Goal: Browse casually: Explore the website without a specific task or goal

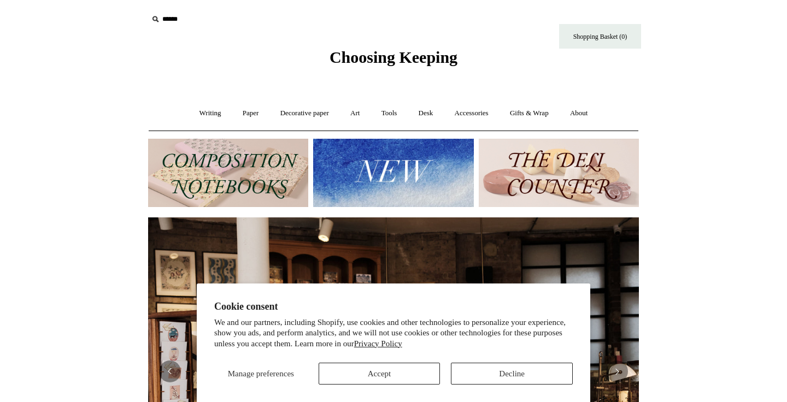
click at [487, 378] on button "Decline" at bounding box center [512, 374] width 122 height 22
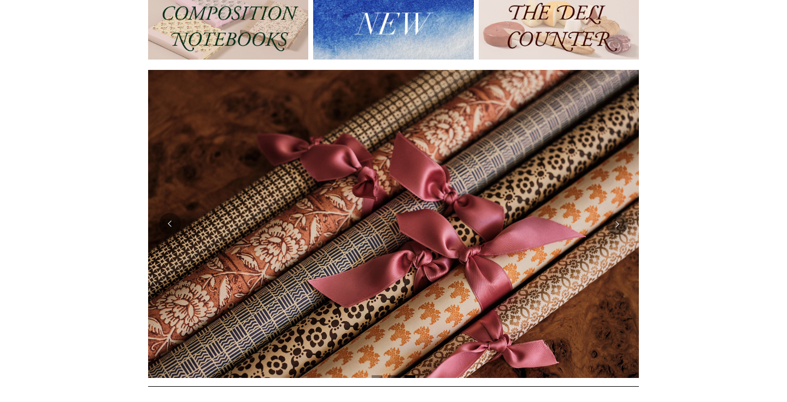
scroll to position [156, 0]
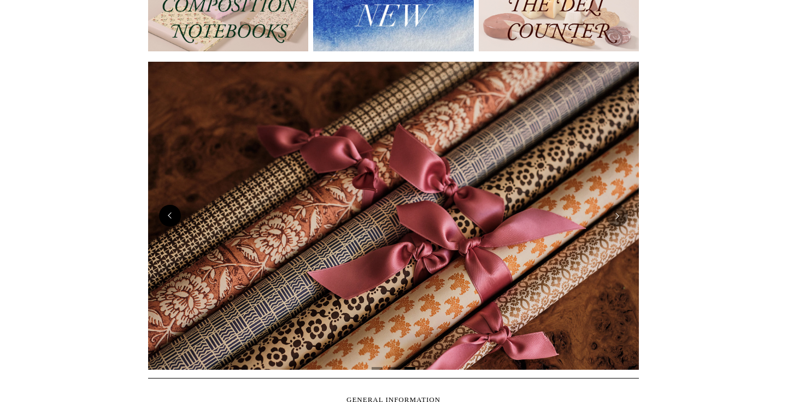
click at [173, 215] on button "Previous" at bounding box center [170, 216] width 22 height 22
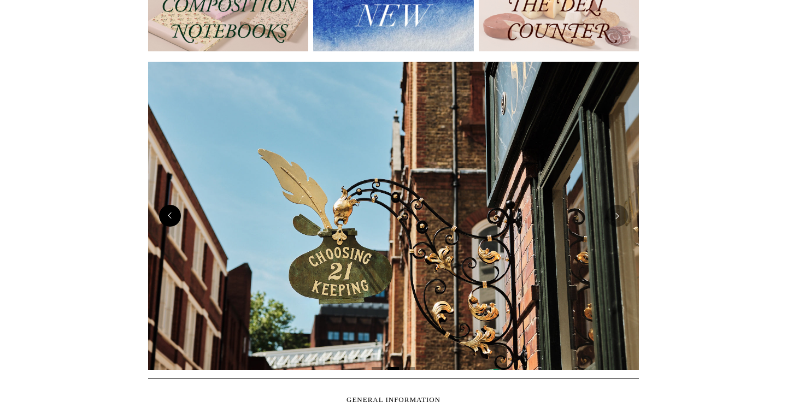
click at [173, 215] on button "Previous" at bounding box center [170, 216] width 22 height 22
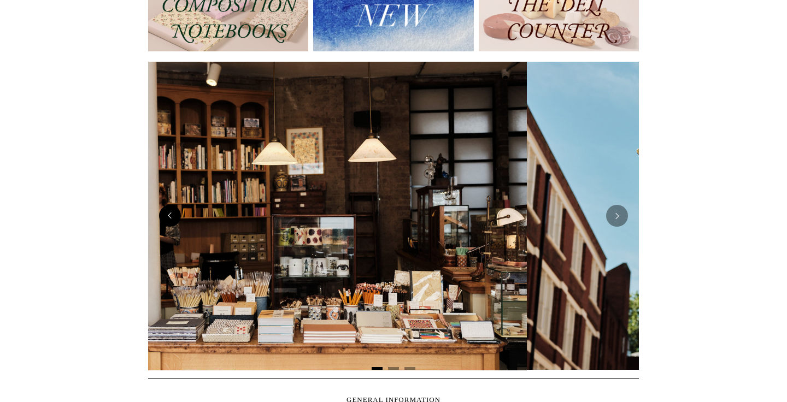
scroll to position [0, 0]
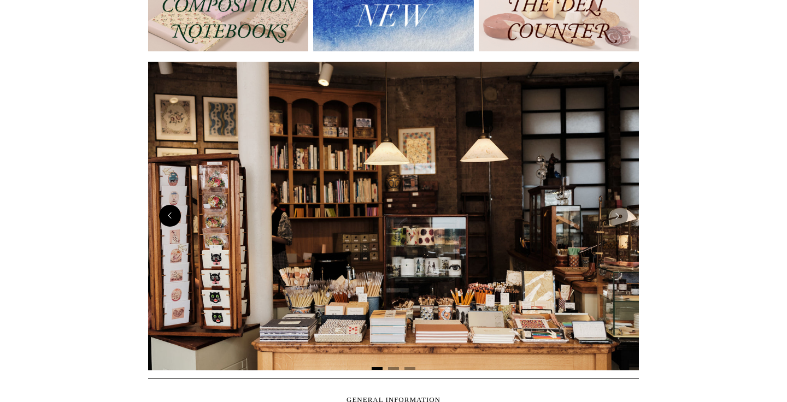
click at [173, 215] on button "Previous" at bounding box center [170, 216] width 22 height 22
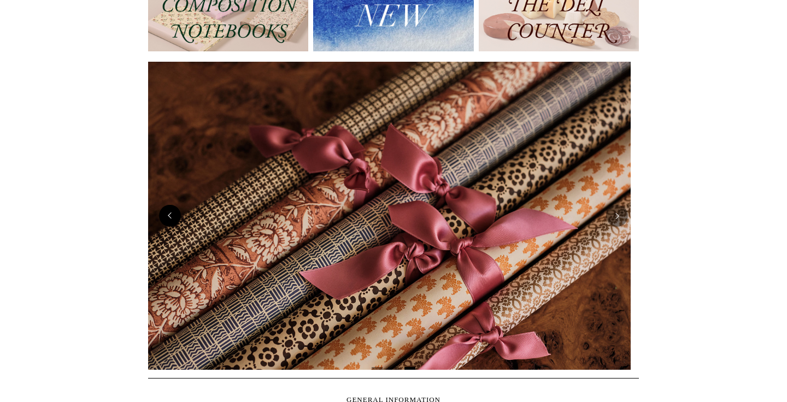
click at [173, 215] on button "Previous" at bounding box center [170, 216] width 22 height 22
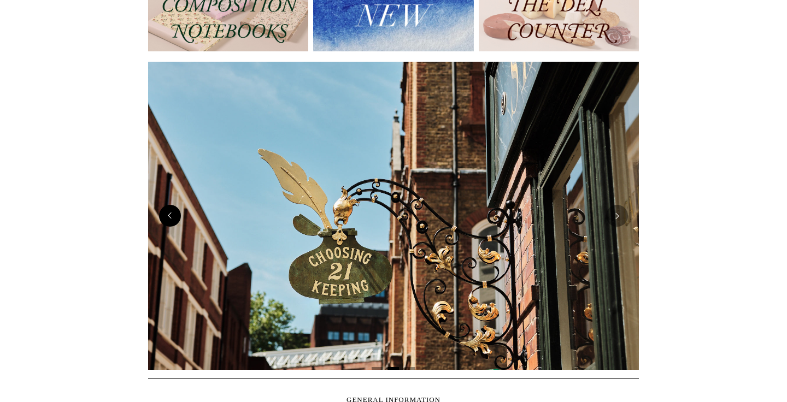
click at [173, 215] on button "Previous" at bounding box center [170, 216] width 22 height 22
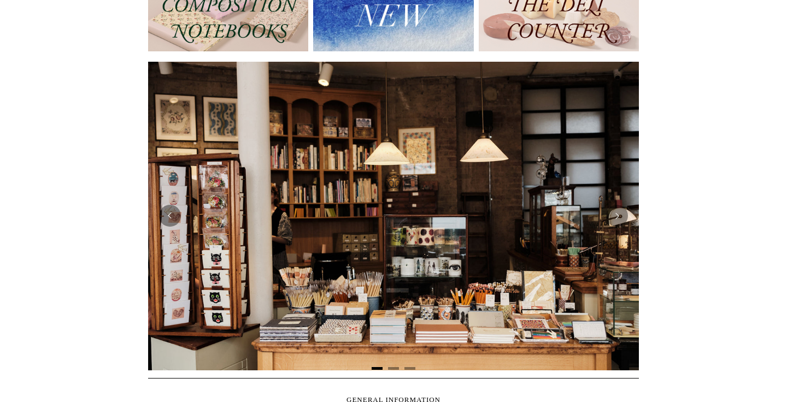
click at [389, 225] on img at bounding box center [393, 216] width 491 height 308
click at [616, 212] on button "Next" at bounding box center [617, 216] width 22 height 22
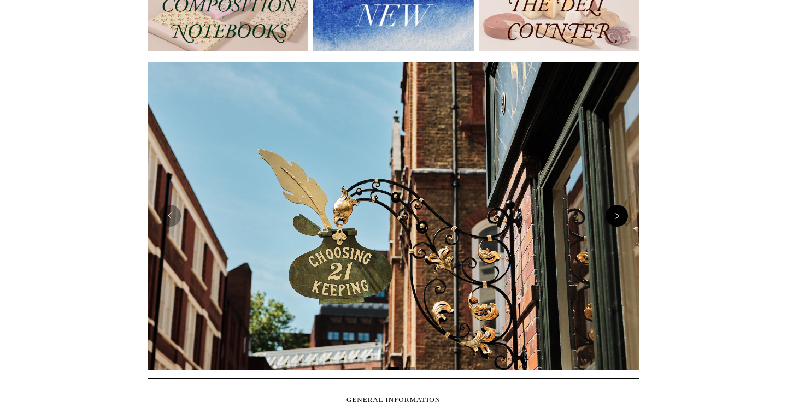
click at [616, 212] on button "Next" at bounding box center [617, 216] width 22 height 22
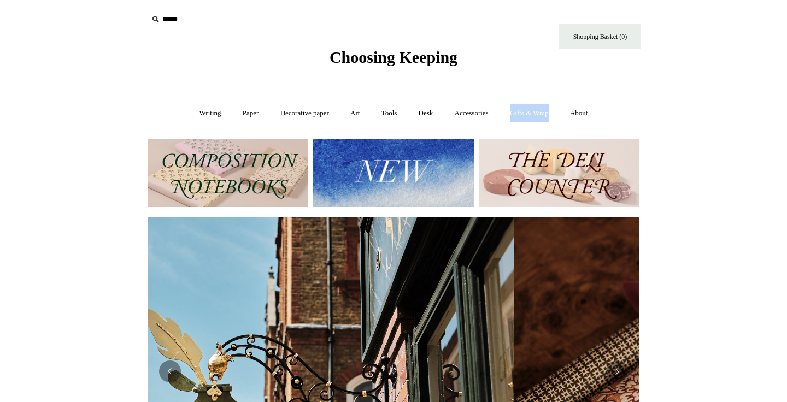
scroll to position [0, 981]
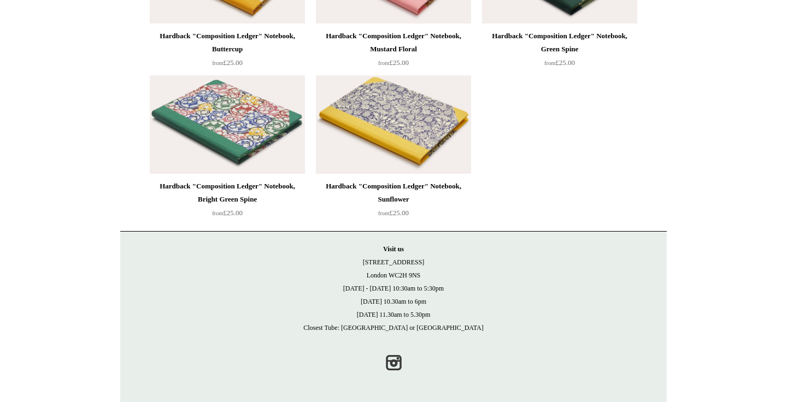
scroll to position [4574, 0]
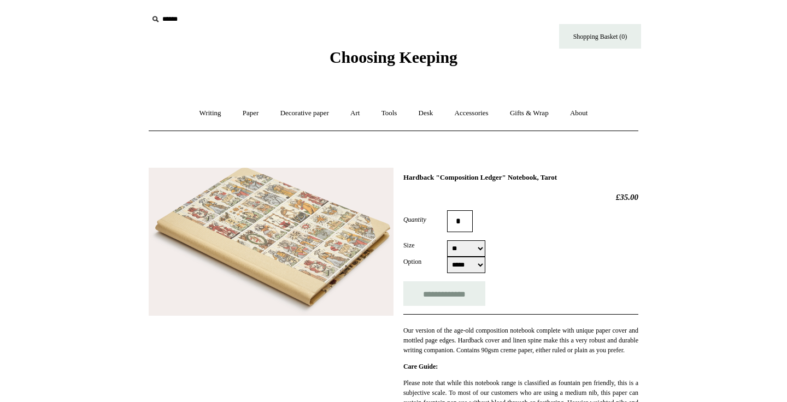
click at [357, 233] on img at bounding box center [271, 242] width 245 height 149
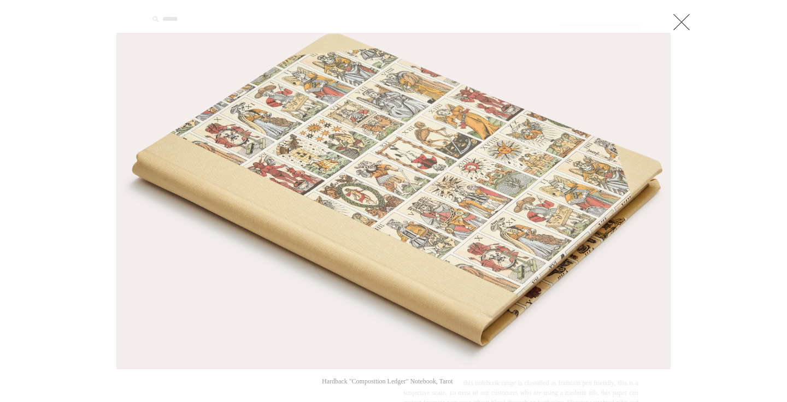
click at [357, 233] on img at bounding box center [393, 200] width 553 height 335
click at [683, 26] on link at bounding box center [681, 22] width 22 height 22
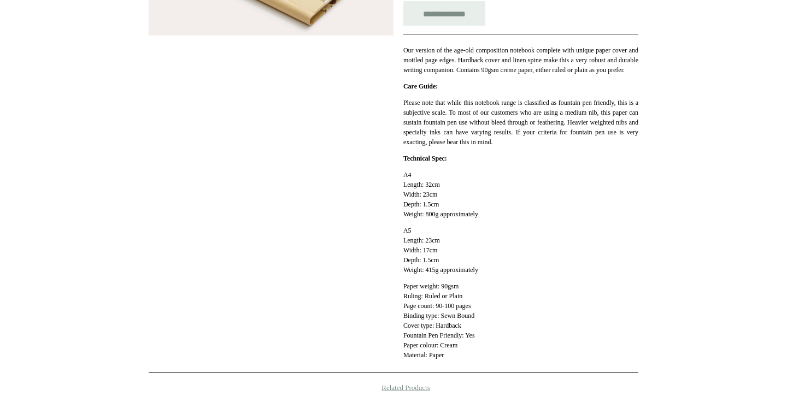
scroll to position [339, 0]
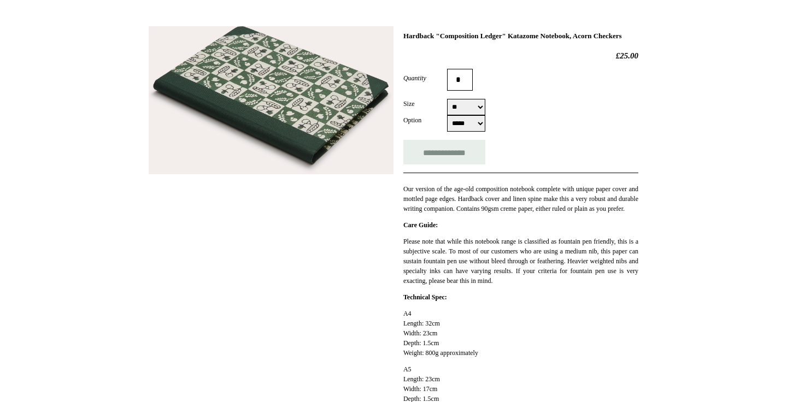
scroll to position [151, 0]
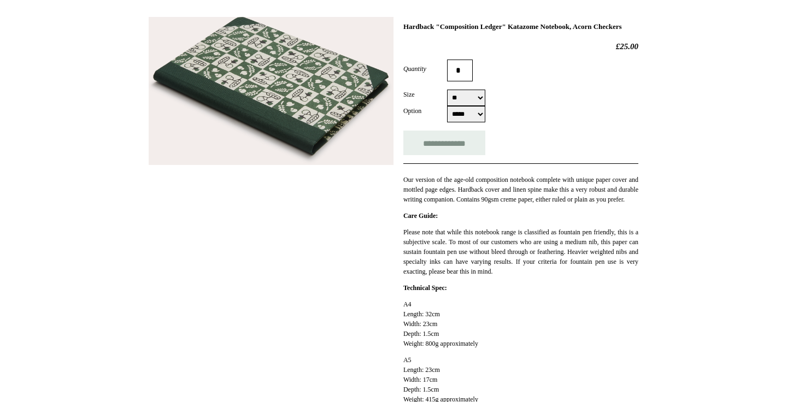
click at [333, 82] on img at bounding box center [271, 91] width 245 height 148
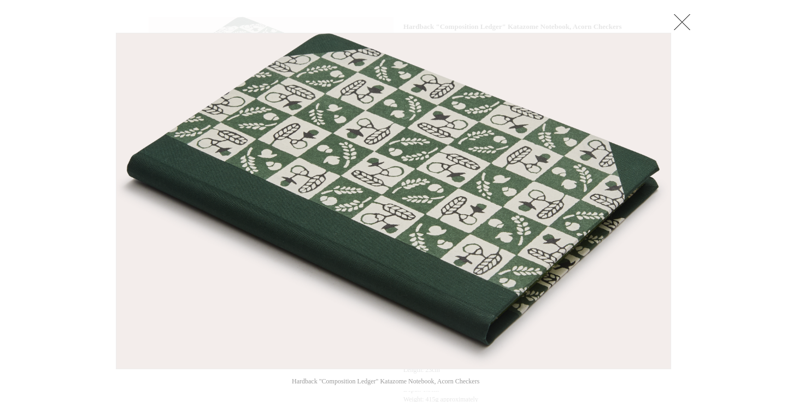
click at [679, 27] on link at bounding box center [682, 22] width 22 height 22
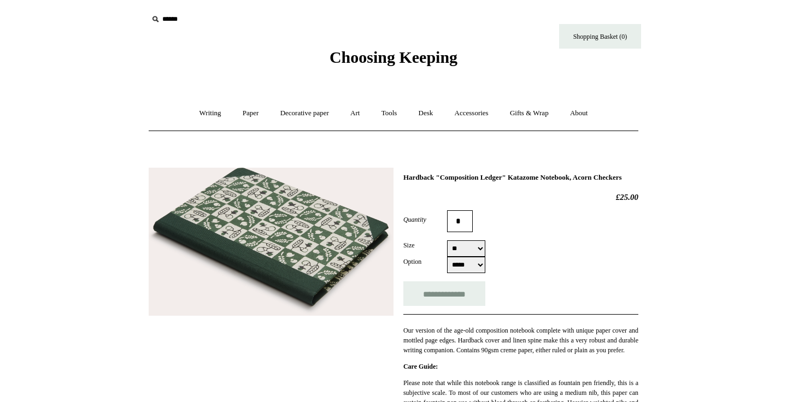
scroll to position [0, 0]
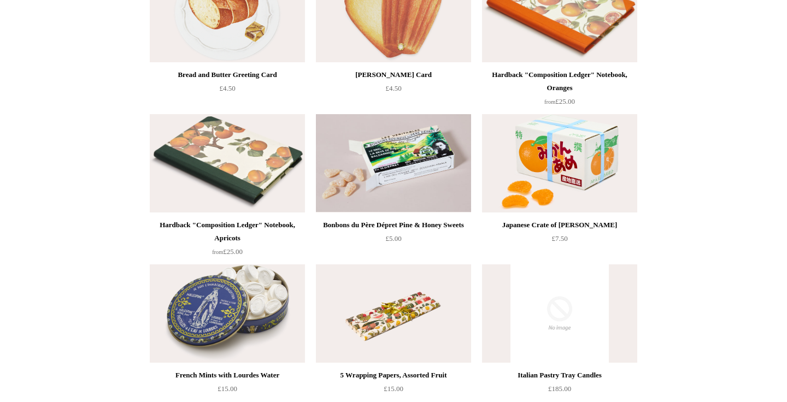
scroll to position [1088, 0]
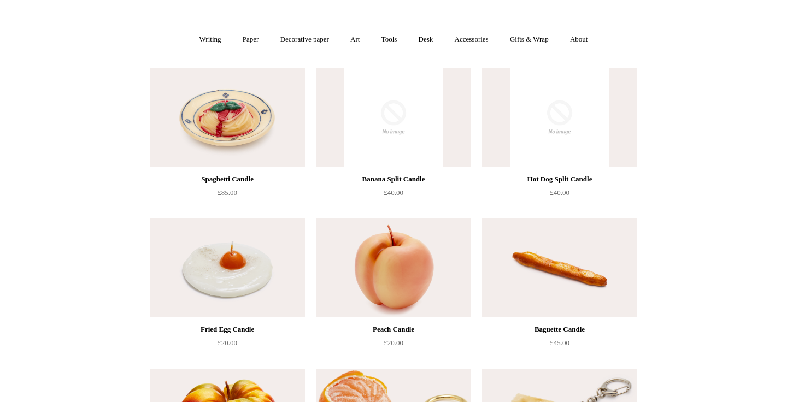
scroll to position [64, 0]
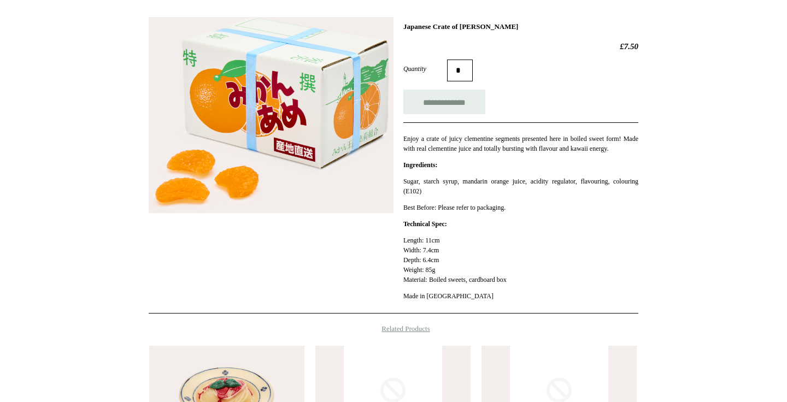
scroll to position [152, 0]
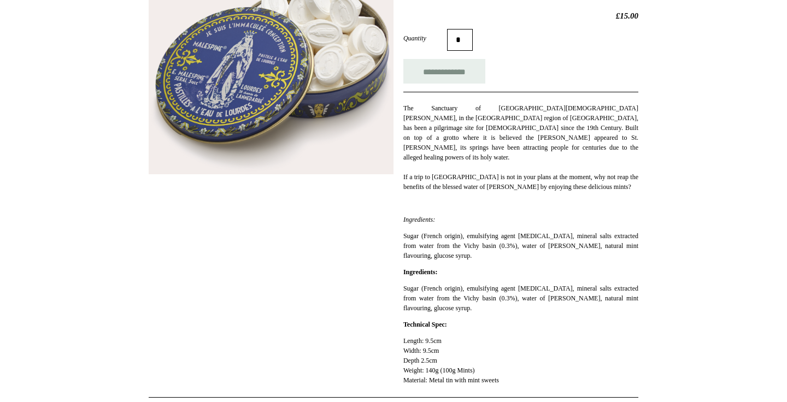
scroll to position [183, 0]
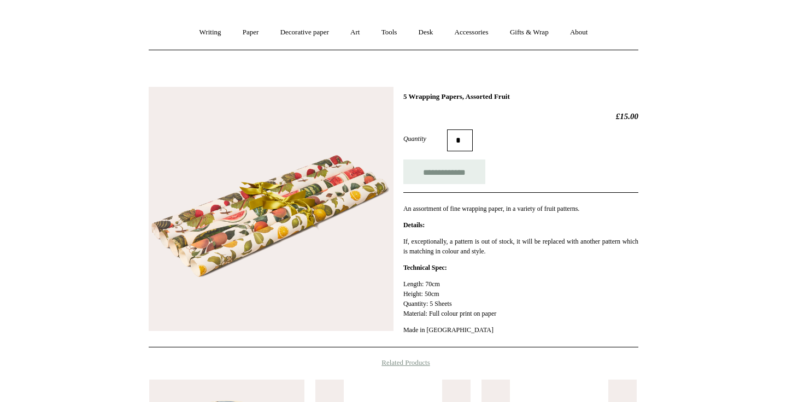
scroll to position [80, 0]
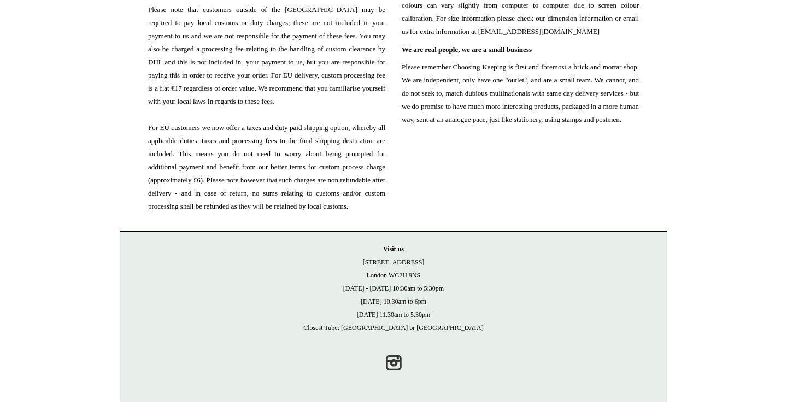
scroll to position [1313, 0]
click at [394, 350] on div "© Copyright 2025 Choosing Keeping. Visit us [STREET_ADDRESS] [DATE] - [DATE] 10…" at bounding box center [393, 303] width 546 height 144
click at [395, 361] on link "Instagram" at bounding box center [393, 363] width 24 height 24
